Goal: Information Seeking & Learning: Find specific page/section

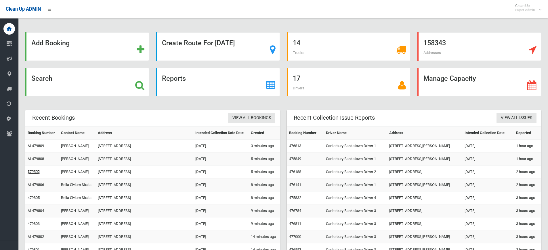
click at [34, 171] on link "479807" at bounding box center [34, 171] width 12 height 4
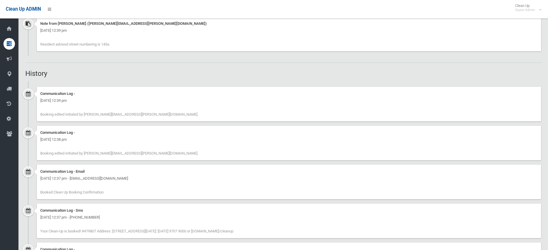
scroll to position [470, 0]
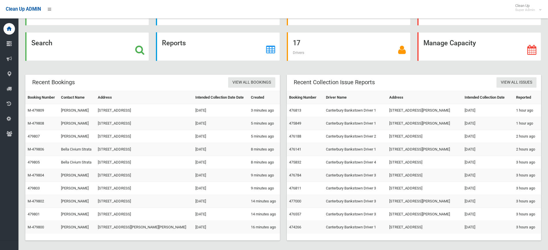
scroll to position [40, 0]
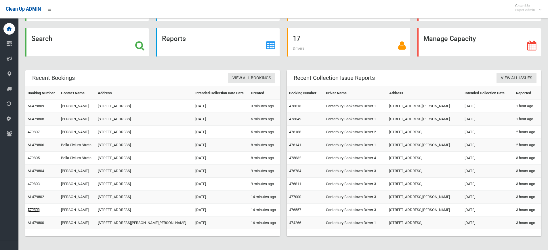
click at [33, 209] on link "479801" at bounding box center [34, 209] width 12 height 4
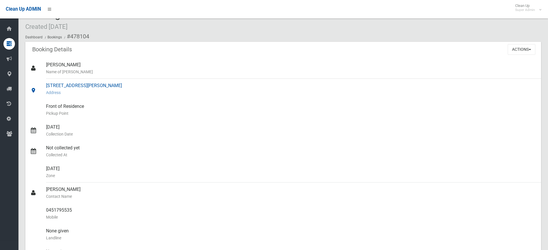
scroll to position [29, 0]
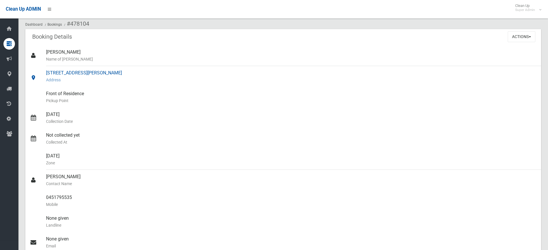
click at [71, 71] on div "[STREET_ADDRESS][PERSON_NAME] Address" at bounding box center [291, 76] width 491 height 21
drag, startPoint x: 152, startPoint y: 70, endPoint x: 39, endPoint y: 77, distance: 113.4
click at [39, 77] on link "28 Wilbur Street, GREENACRE NSW 2190 Address" at bounding box center [283, 76] width 516 height 21
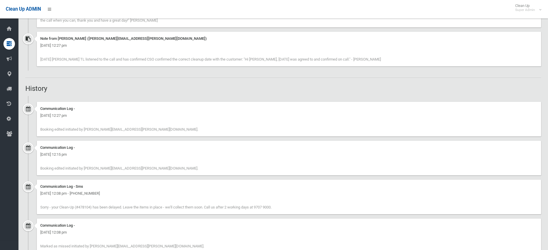
scroll to position [480, 0]
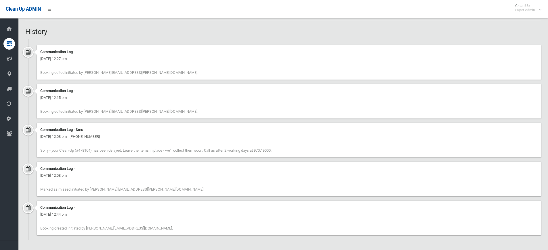
drag, startPoint x: 157, startPoint y: 227, endPoint x: 41, endPoint y: 208, distance: 117.4
click at [41, 208] on div "Communication Log - Friday 8th August 2025 - 12:44 pm Booking created initiated…" at bounding box center [289, 217] width 505 height 35
click at [146, 219] on div "Communication Log - Friday 8th August 2025 - 12:44 pm Booking created initiated…" at bounding box center [289, 217] width 505 height 35
click at [175, 213] on div "Friday 8th August 2025 - 12:44 pm" at bounding box center [289, 214] width 498 height 7
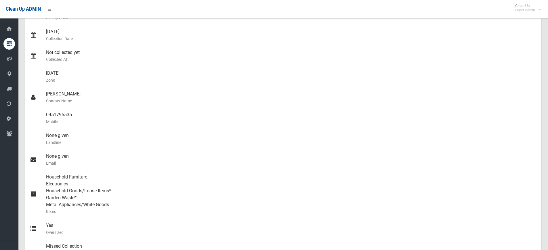
scroll to position [105, 0]
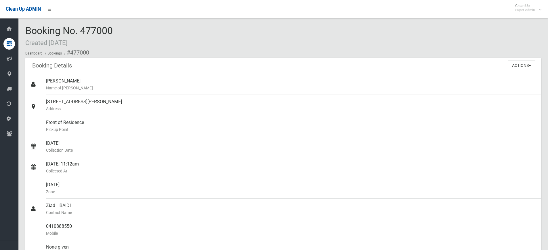
scroll to position [317, 0]
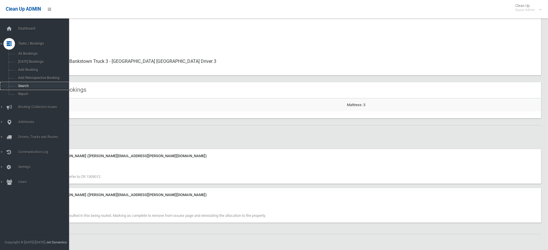
click at [24, 84] on span "Search" at bounding box center [42, 86] width 52 height 4
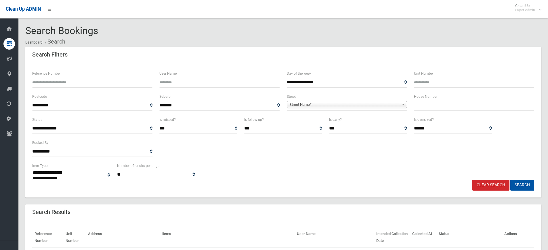
select select
click at [450, 104] on input "text" at bounding box center [474, 105] width 120 height 11
click at [319, 105] on span "Street Name*" at bounding box center [345, 104] width 110 height 7
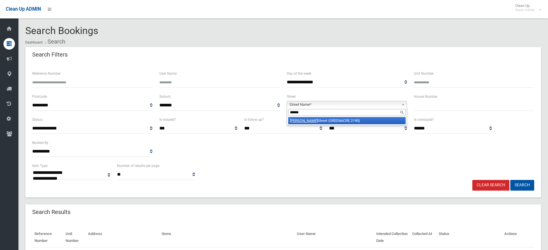
type input "******"
click at [326, 120] on li "Wilbur Street (GREENACRE 2190)" at bounding box center [346, 120] width 117 height 7
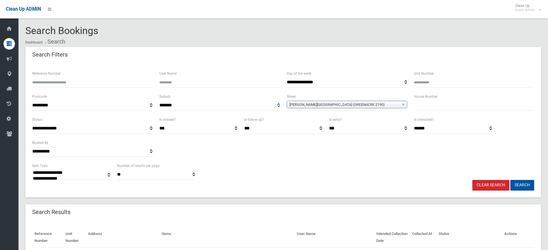
click at [430, 108] on input "text" at bounding box center [474, 105] width 120 height 11
type input "**"
click at [511, 180] on button "Search" at bounding box center [523, 185] width 24 height 11
click at [519, 183] on button "Search" at bounding box center [523, 185] width 24 height 11
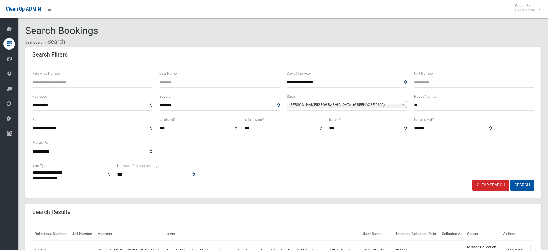
select select
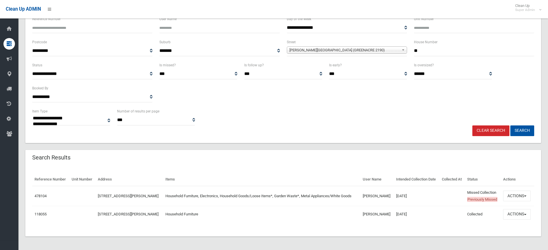
scroll to position [55, 0]
drag, startPoint x: 385, startPoint y: 195, endPoint x: 364, endPoint y: 196, distance: 21.3
click at [364, 196] on td "Heba Farhat" at bounding box center [377, 195] width 33 height 20
copy td "Heba Farhat"
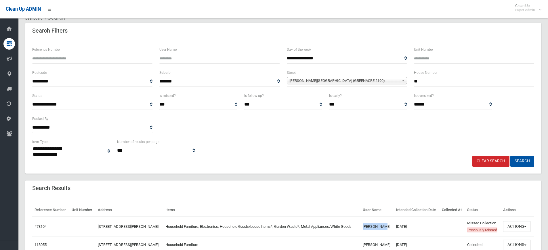
scroll to position [0, 0]
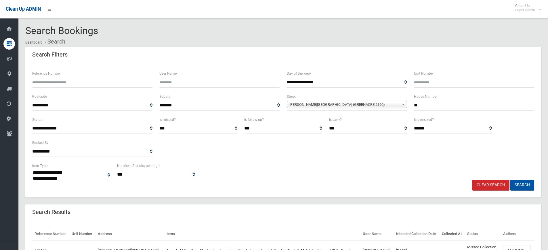
click at [182, 80] on input "User Name" at bounding box center [219, 82] width 120 height 11
click at [494, 185] on link "Clear Search" at bounding box center [491, 185] width 37 height 11
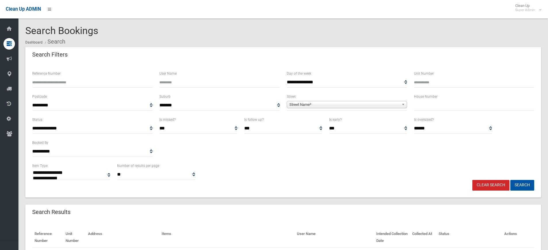
select select
type input "**********"
click at [511, 180] on button "Search" at bounding box center [523, 185] width 24 height 11
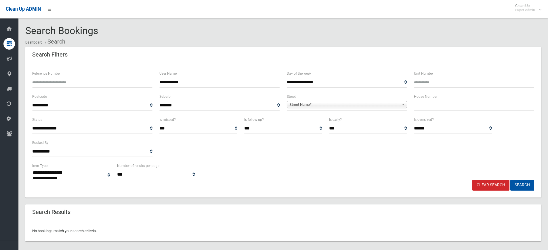
select select
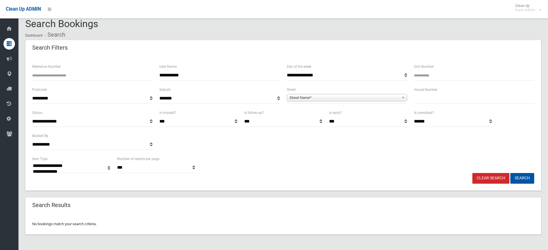
drag, startPoint x: 172, startPoint y: 75, endPoint x: 140, endPoint y: 74, distance: 31.7
click at [140, 74] on div "**********" at bounding box center [283, 74] width 509 height 23
type input "******"
click at [511, 173] on button "Search" at bounding box center [523, 178] width 24 height 11
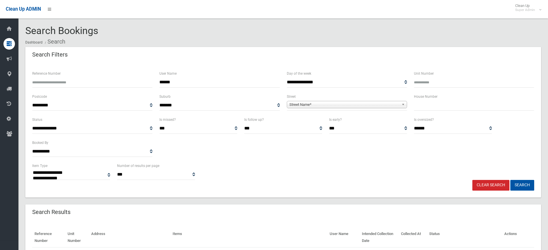
select select
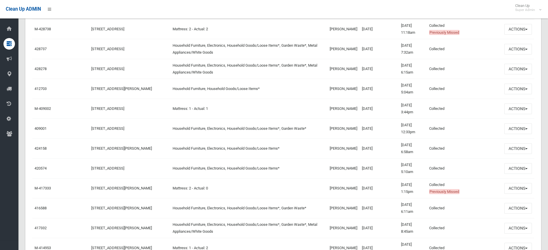
scroll to position [1094, 0]
